Goal: Task Accomplishment & Management: Use online tool/utility

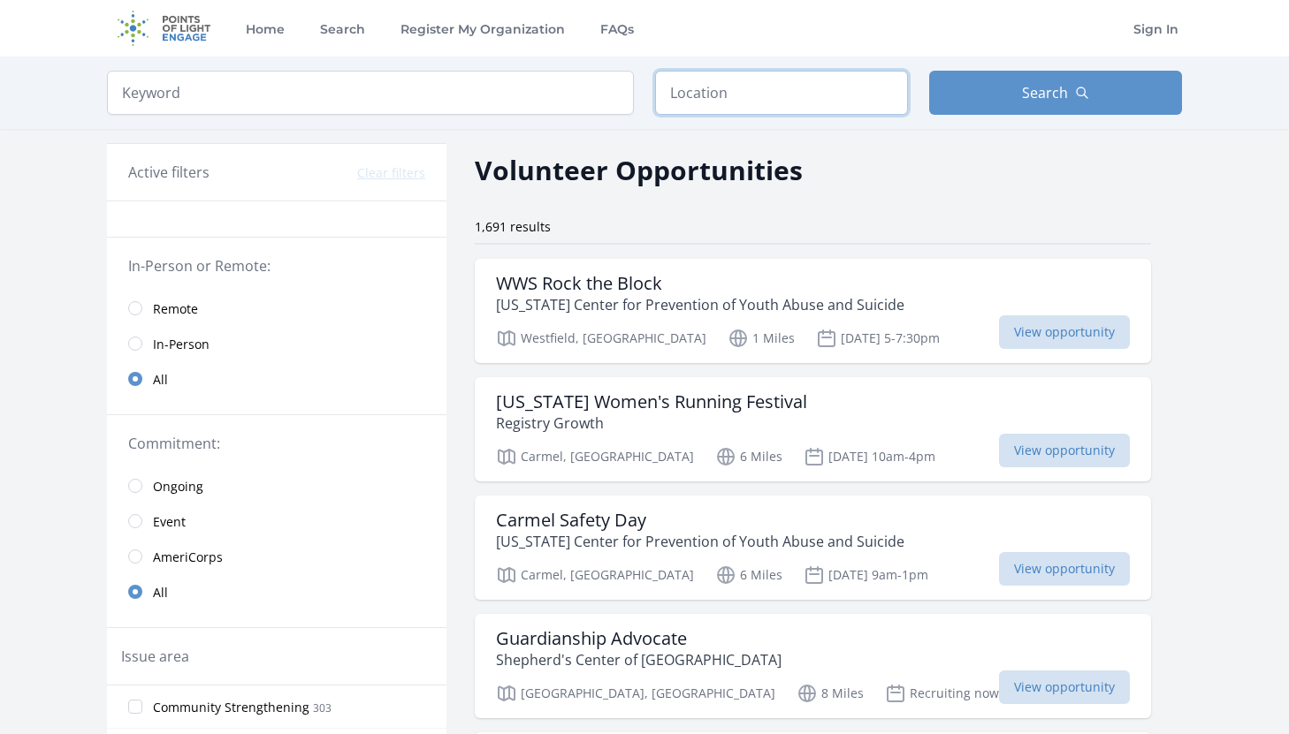
click at [700, 96] on input "text" at bounding box center [781, 93] width 253 height 44
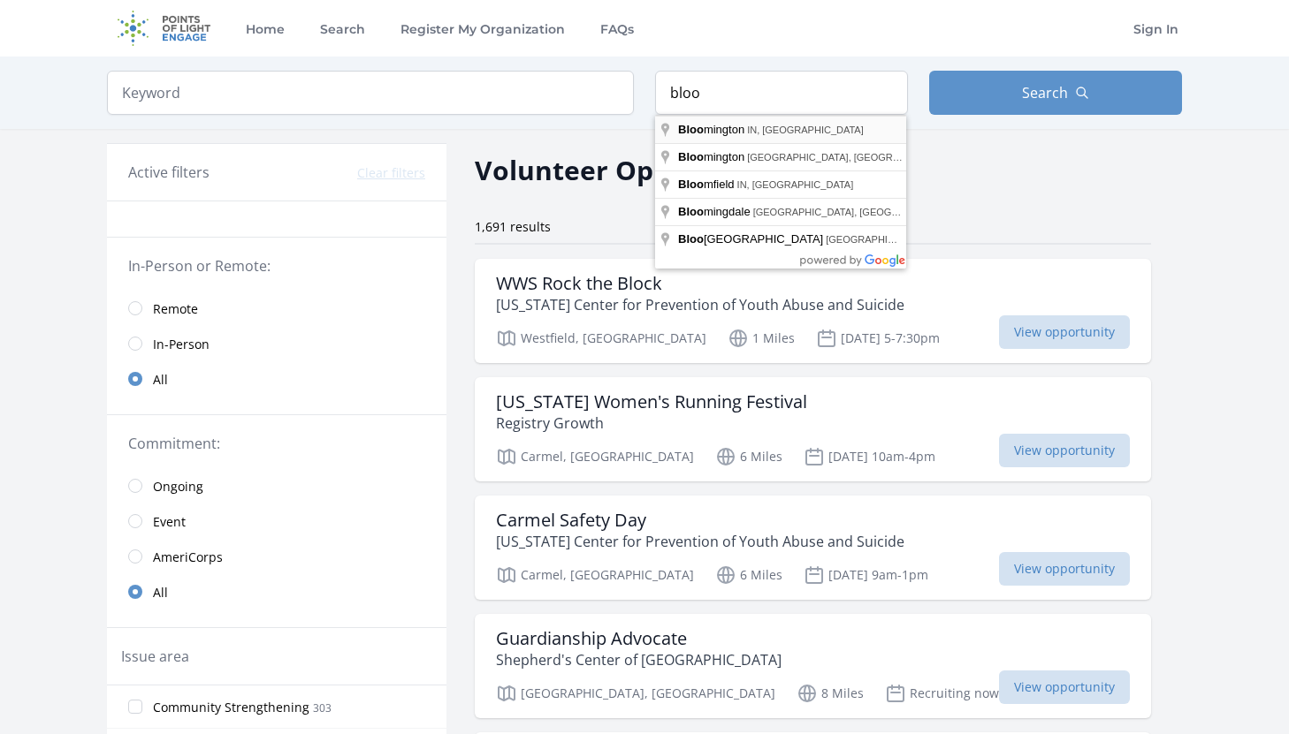
type input "Bloomington, IN, USA"
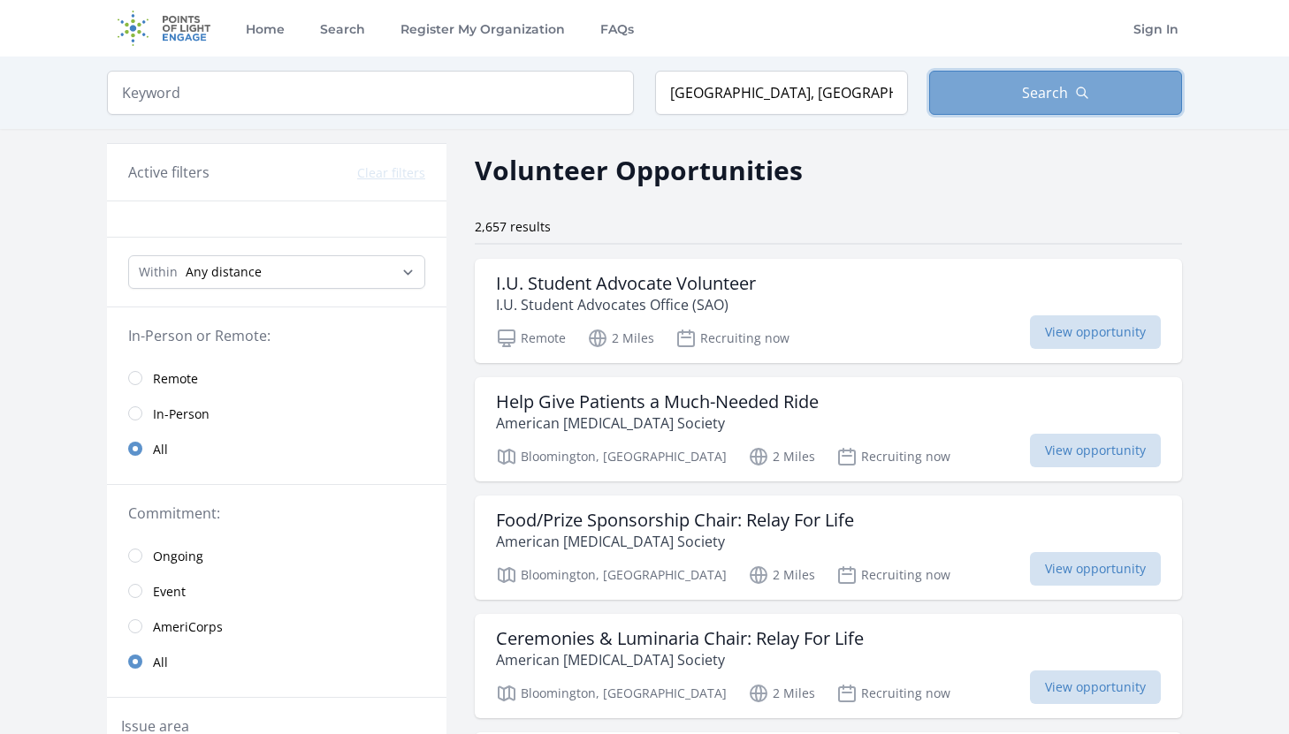
click at [1001, 104] on button "Search" at bounding box center [1055, 93] width 253 height 44
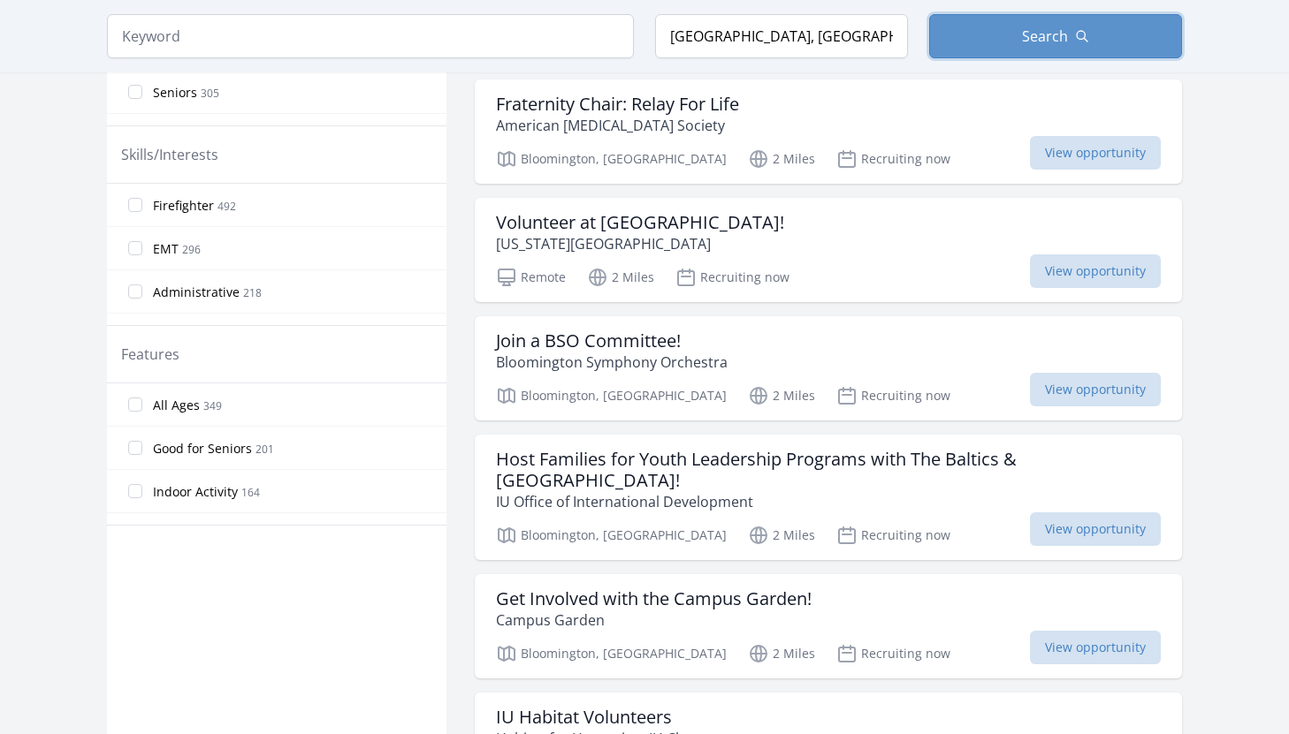
scroll to position [776, 0]
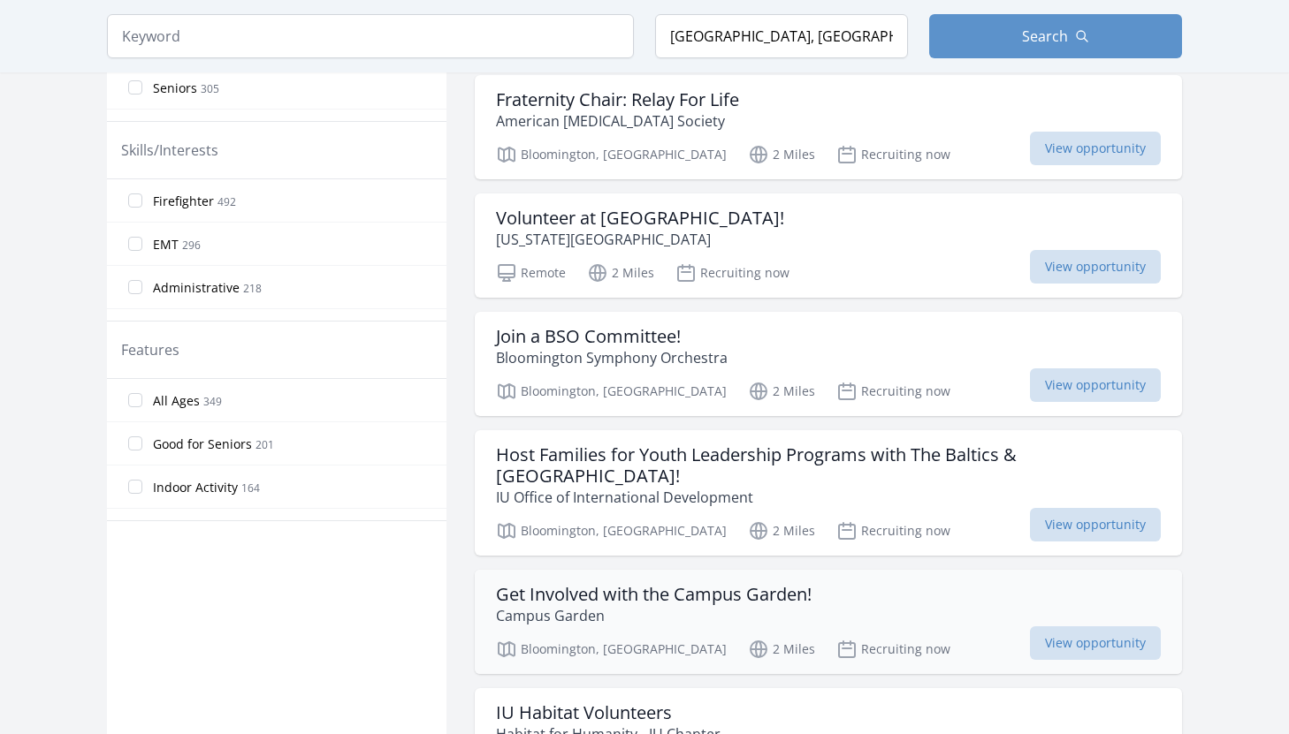
click at [872, 620] on div "Get Involved with the Campus Garden! Campus Garden" at bounding box center [828, 605] width 665 height 42
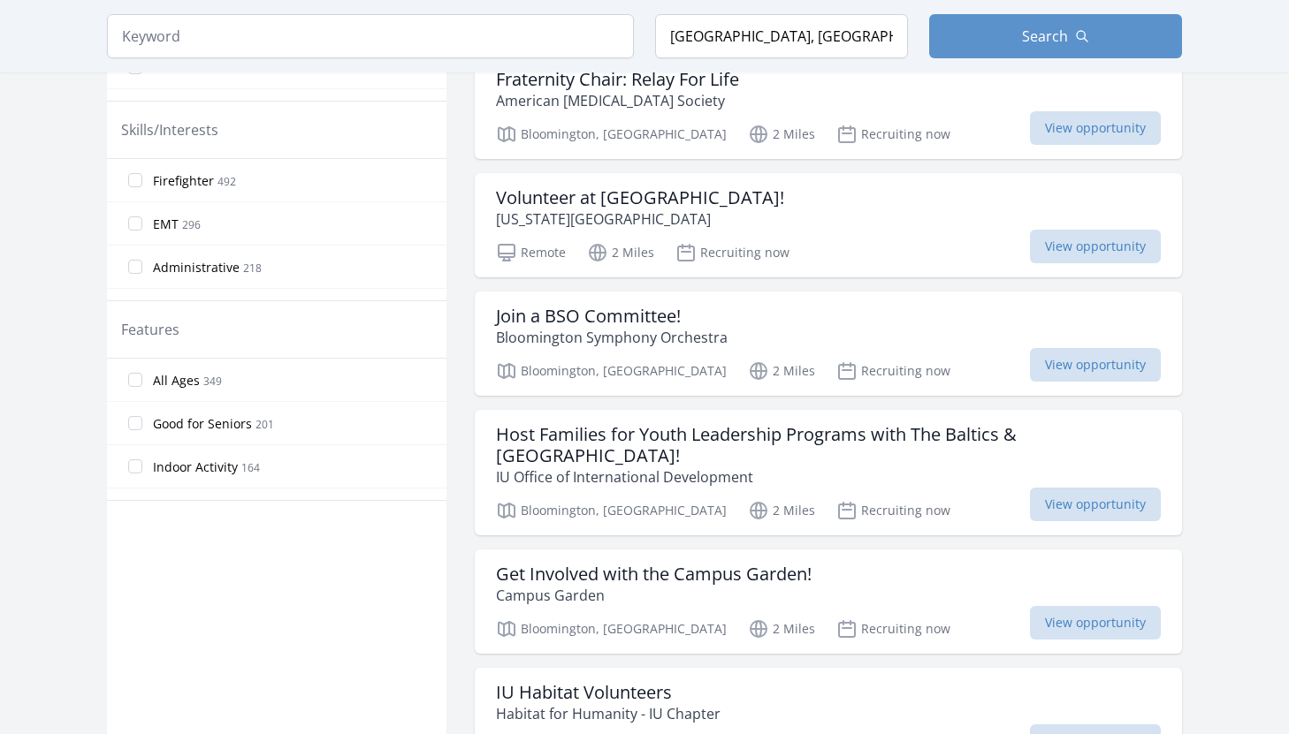
scroll to position [795, 0]
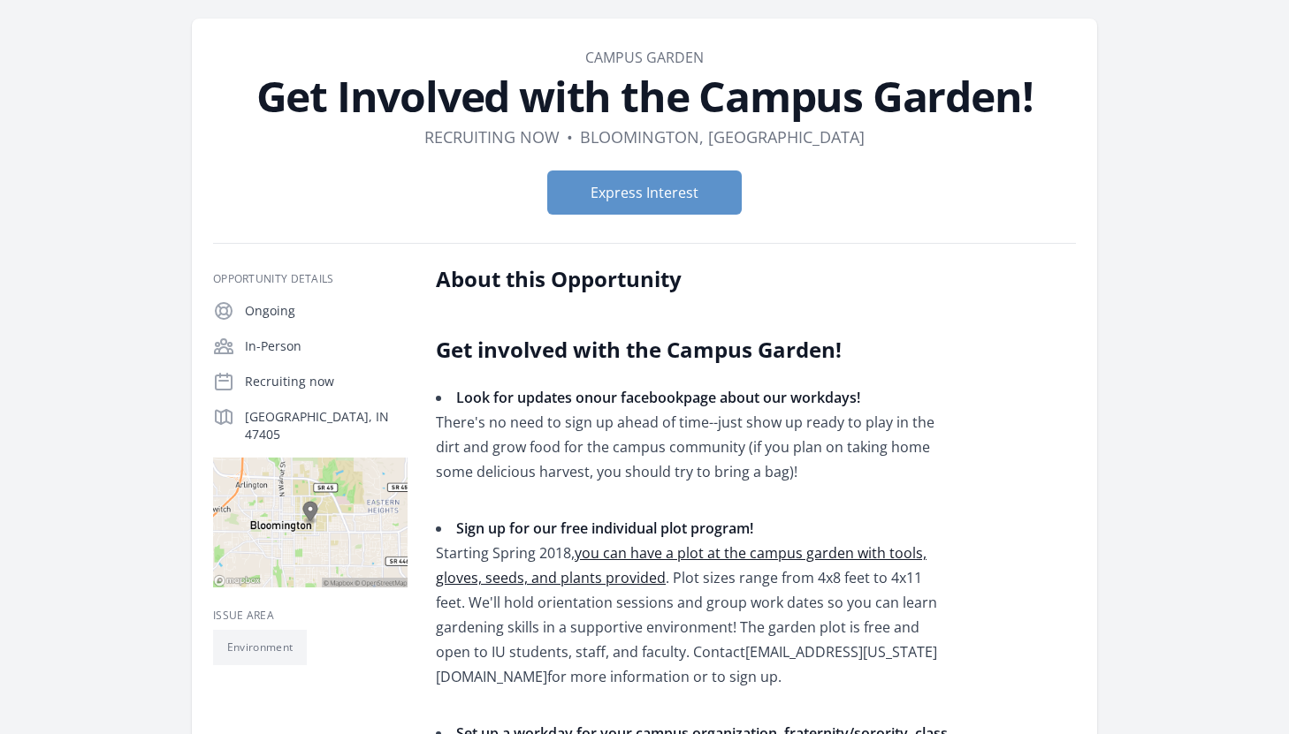
scroll to position [208, 0]
